Goal: Use online tool/utility

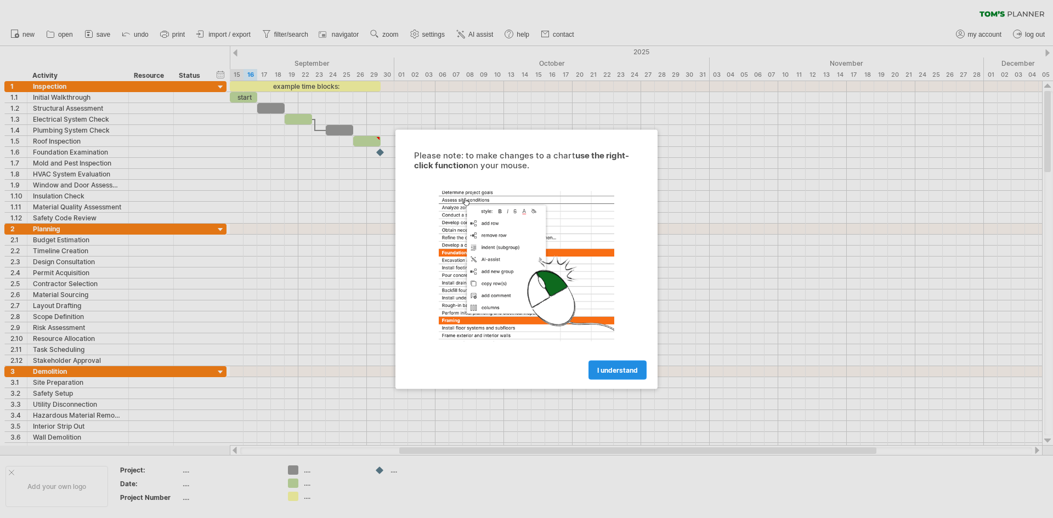
click at [632, 369] on span "I understand" at bounding box center [617, 370] width 41 height 8
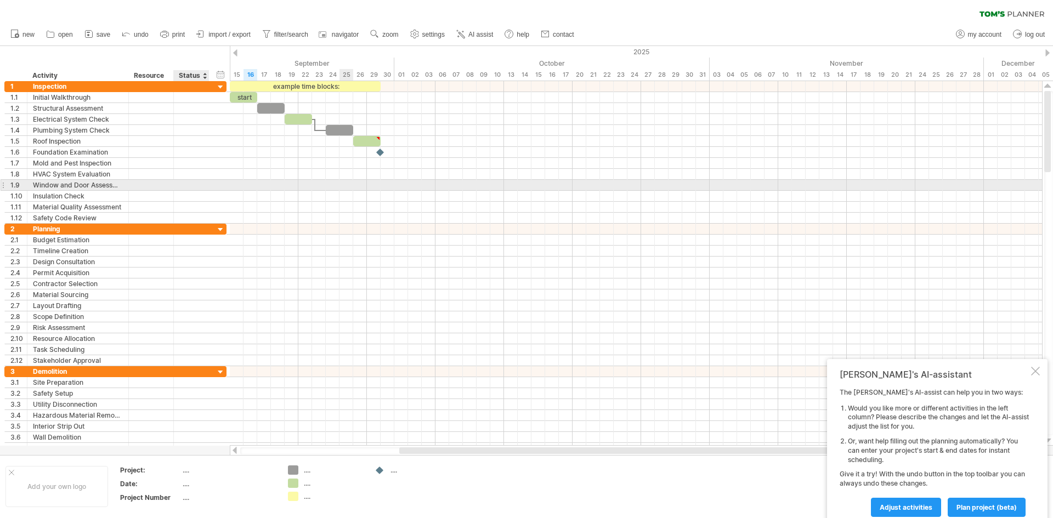
click at [201, 189] on div at bounding box center [191, 185] width 24 height 10
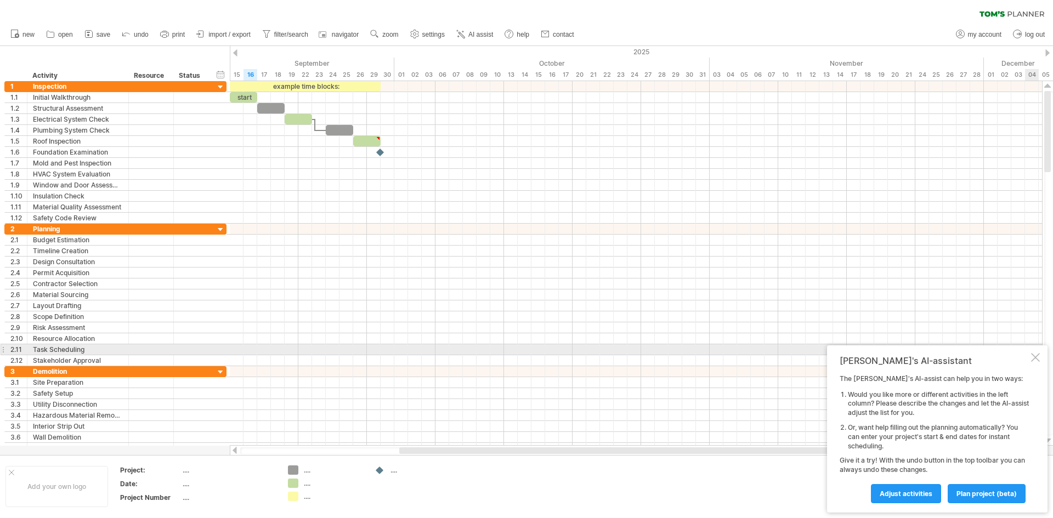
click at [1037, 353] on div at bounding box center [1035, 357] width 9 height 9
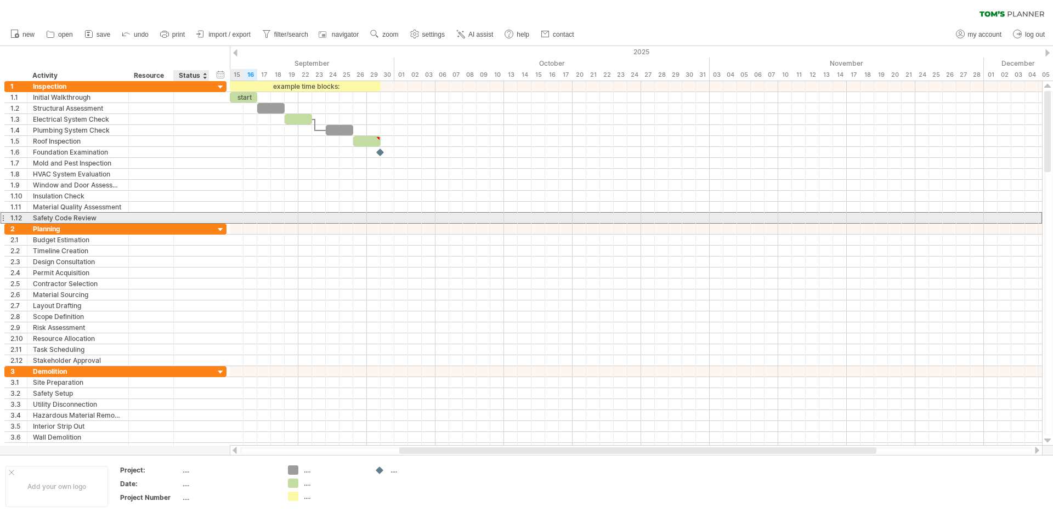
click at [202, 221] on div at bounding box center [191, 218] width 24 height 10
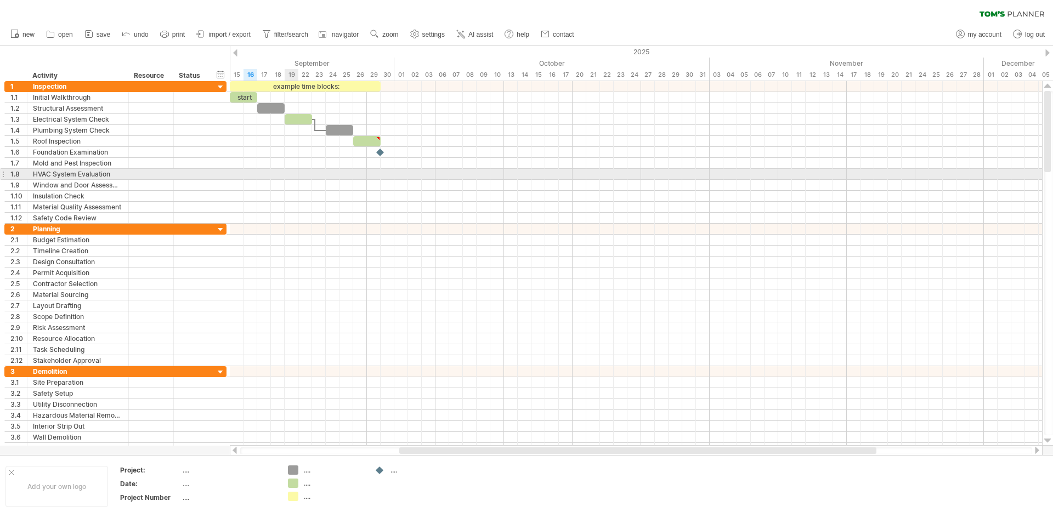
click at [287, 169] on div at bounding box center [636, 174] width 812 height 11
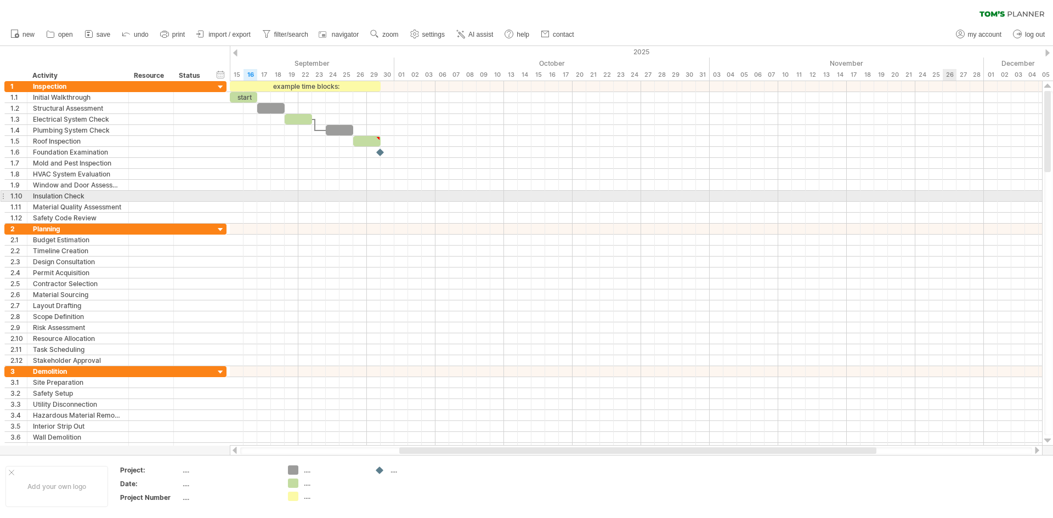
click at [945, 196] on div at bounding box center [636, 196] width 812 height 11
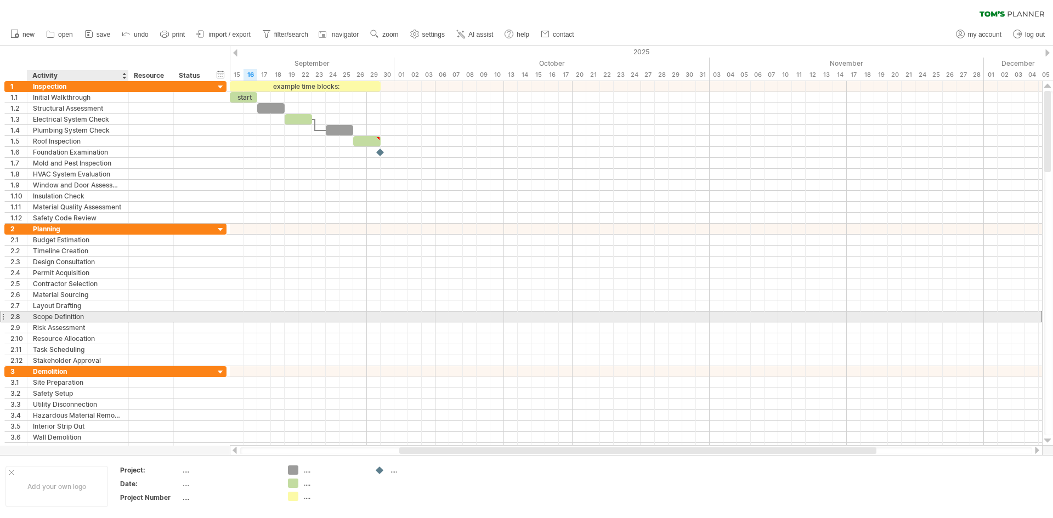
drag, startPoint x: 1041, startPoint y: 0, endPoint x: 99, endPoint y: 319, distance: 994.4
click at [99, 319] on div "Scope Definition" at bounding box center [78, 317] width 90 height 10
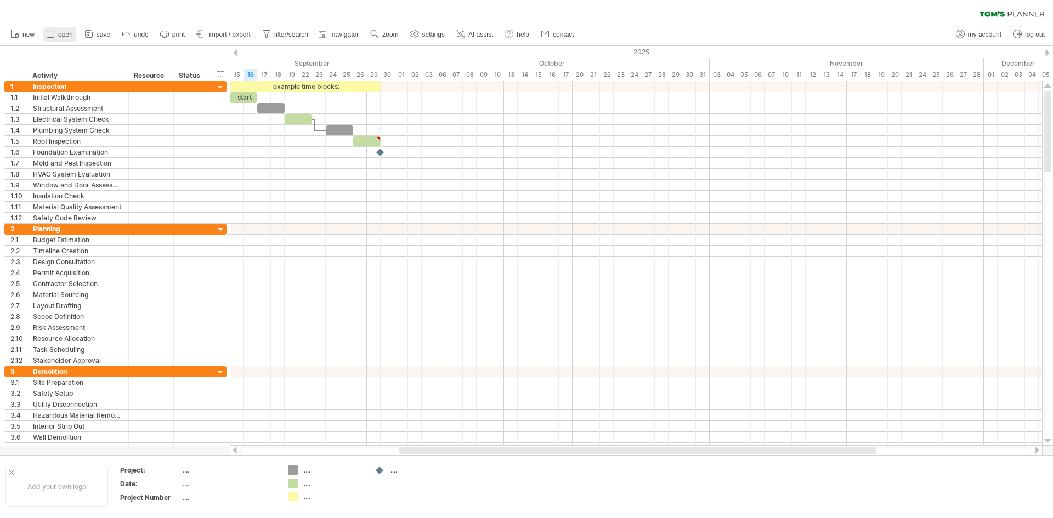
click at [68, 33] on span "open" at bounding box center [65, 35] width 15 height 8
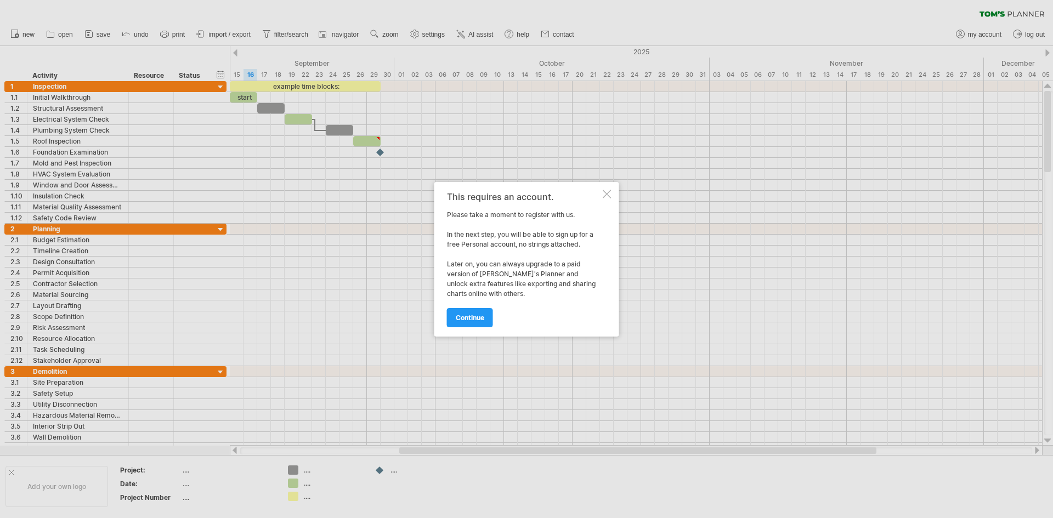
click at [608, 193] on div at bounding box center [607, 194] width 9 height 9
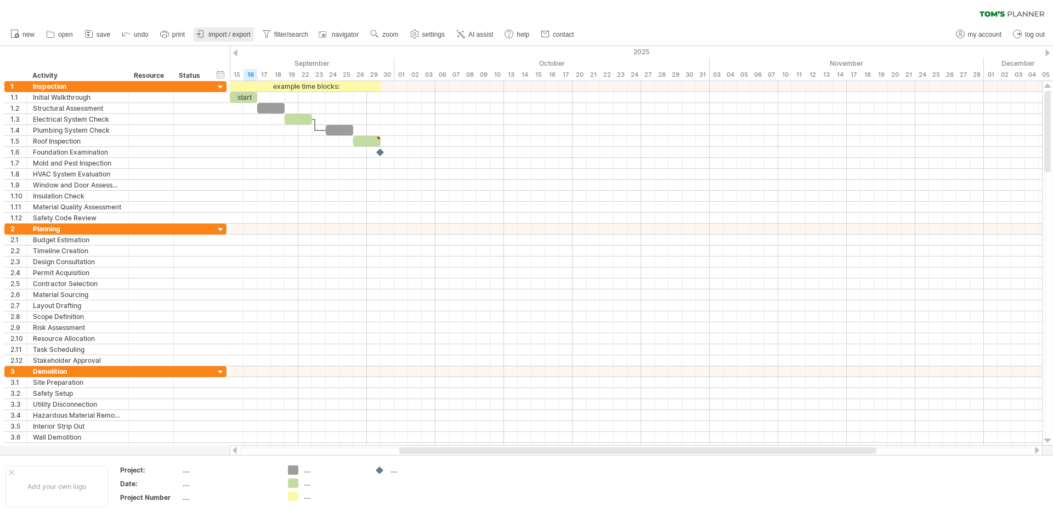
click at [227, 32] on span "import / export" at bounding box center [229, 35] width 42 height 8
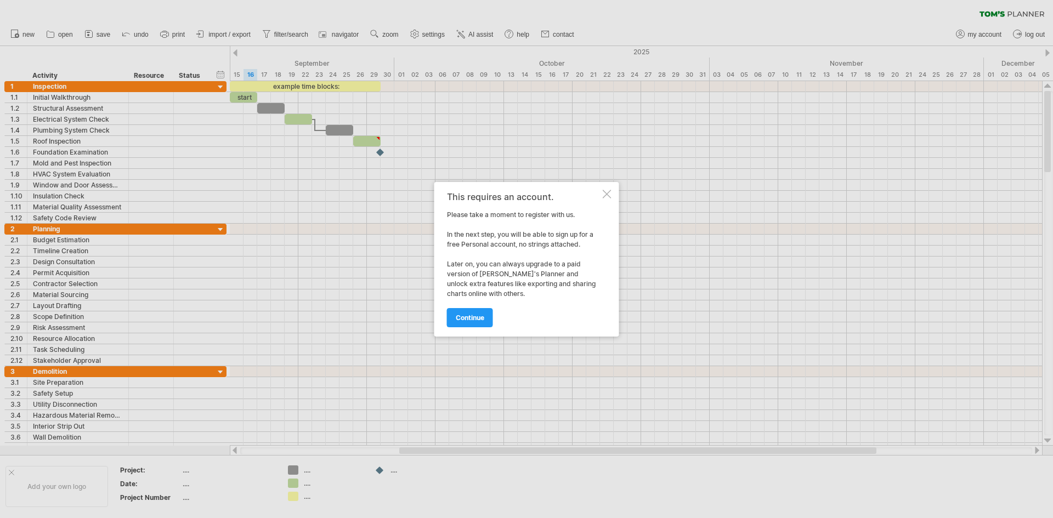
click at [614, 190] on div "This requires an account. Please take a moment to register with us. In the next…" at bounding box center [526, 259] width 185 height 155
click at [608, 194] on div at bounding box center [607, 194] width 9 height 9
